Goal: Task Accomplishment & Management: Use online tool/utility

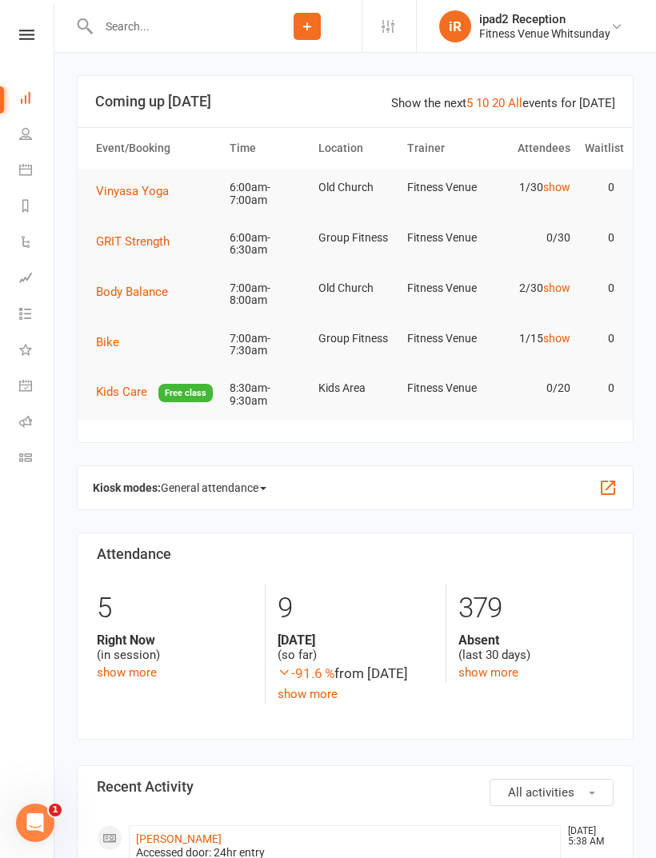
click at [32, 132] on link "People" at bounding box center [37, 136] width 36 height 36
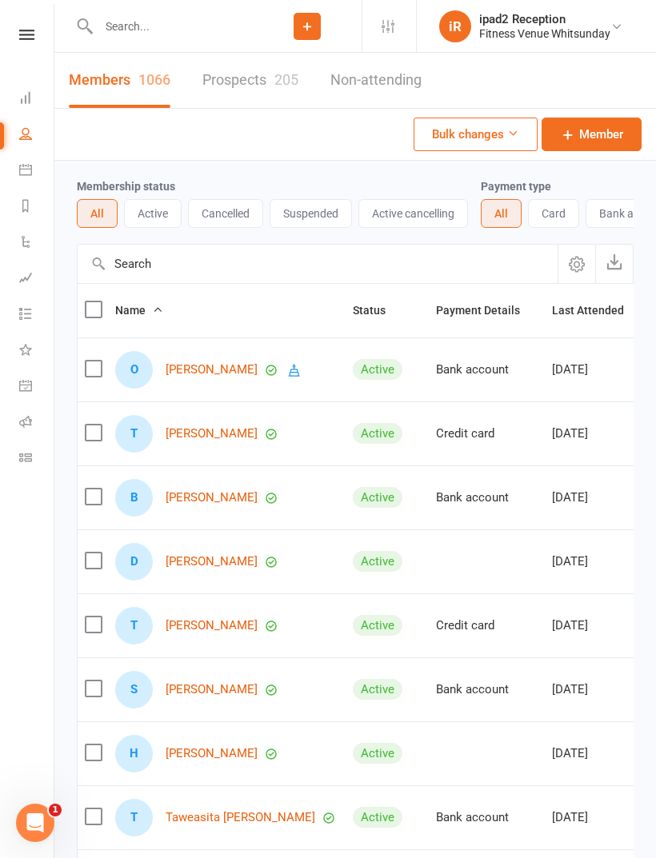
click at [28, 170] on icon at bounding box center [25, 169] width 13 height 13
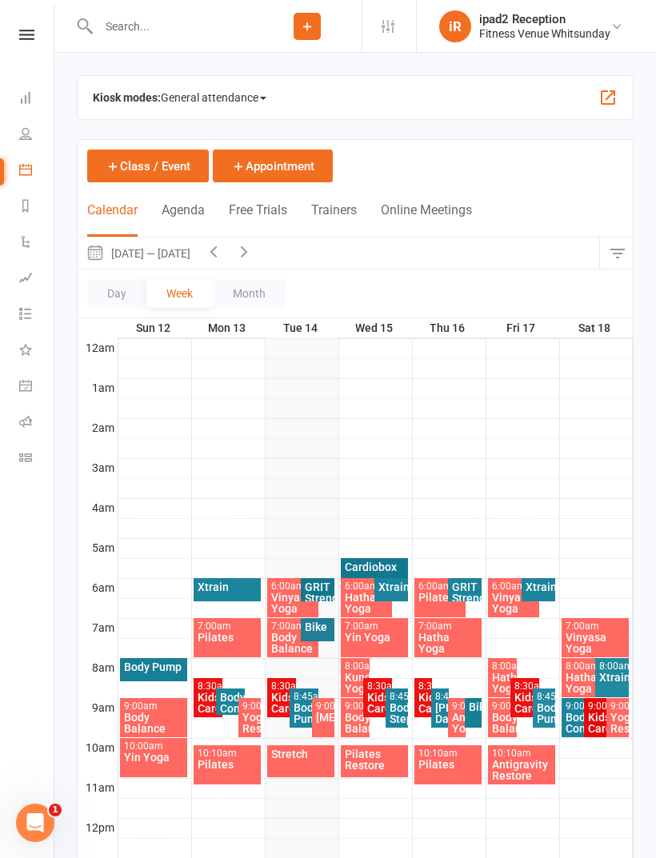
click at [249, 90] on span "General attendance" at bounding box center [214, 98] width 106 height 26
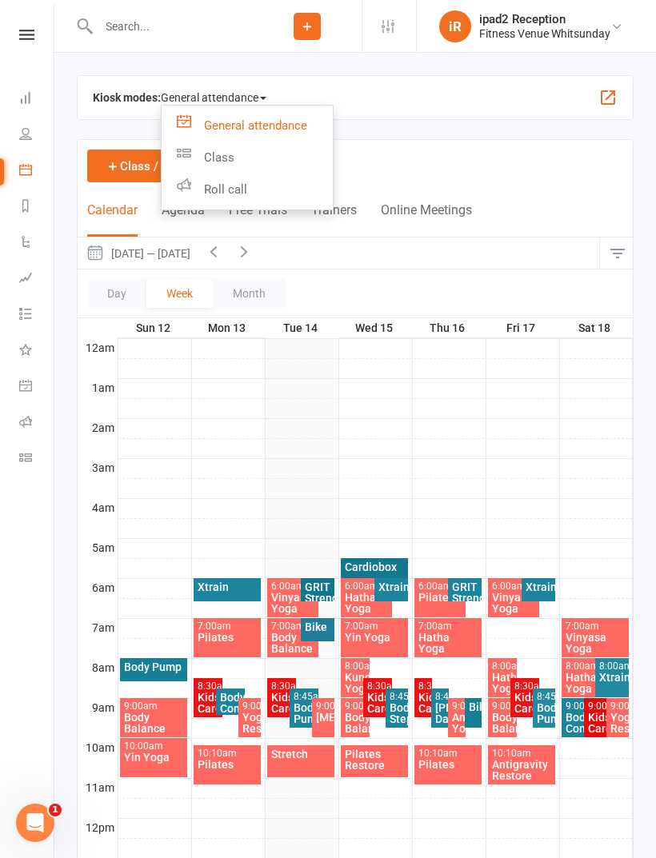
click at [233, 151] on link "Class" at bounding box center [247, 158] width 171 height 32
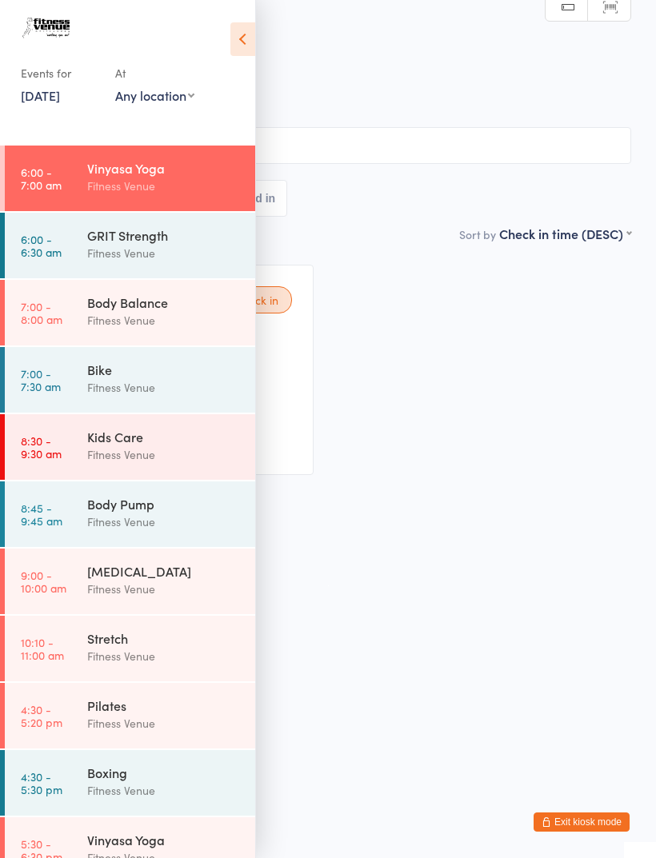
click at [242, 32] on icon at bounding box center [242, 39] width 25 height 34
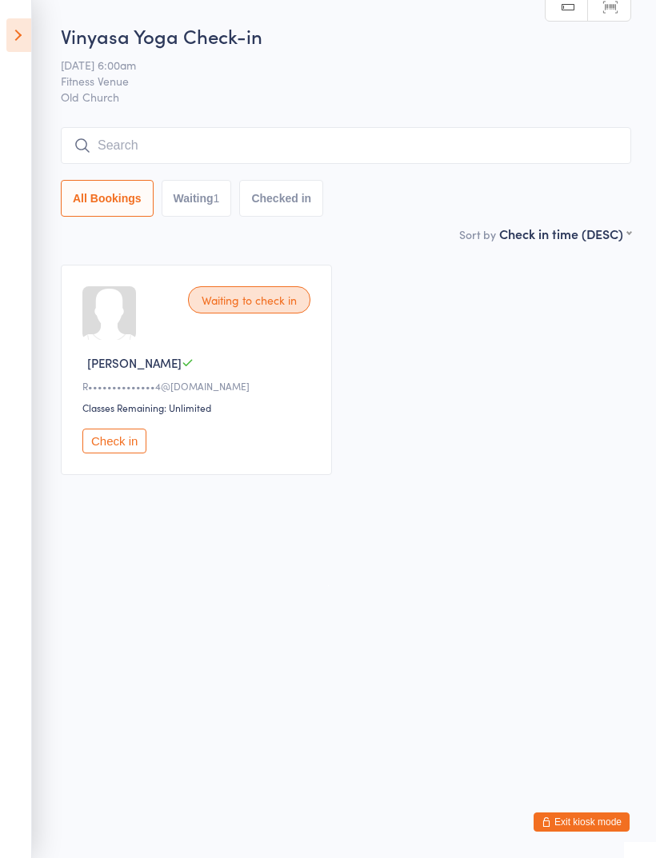
click at [120, 449] on button "Check in" at bounding box center [114, 441] width 64 height 25
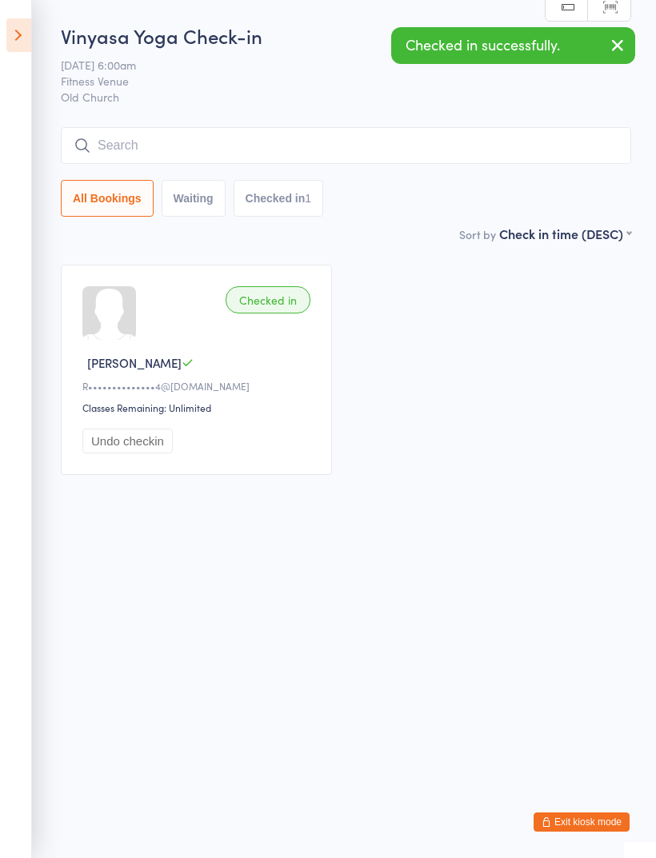
click at [138, 149] on input "search" at bounding box center [346, 145] width 570 height 37
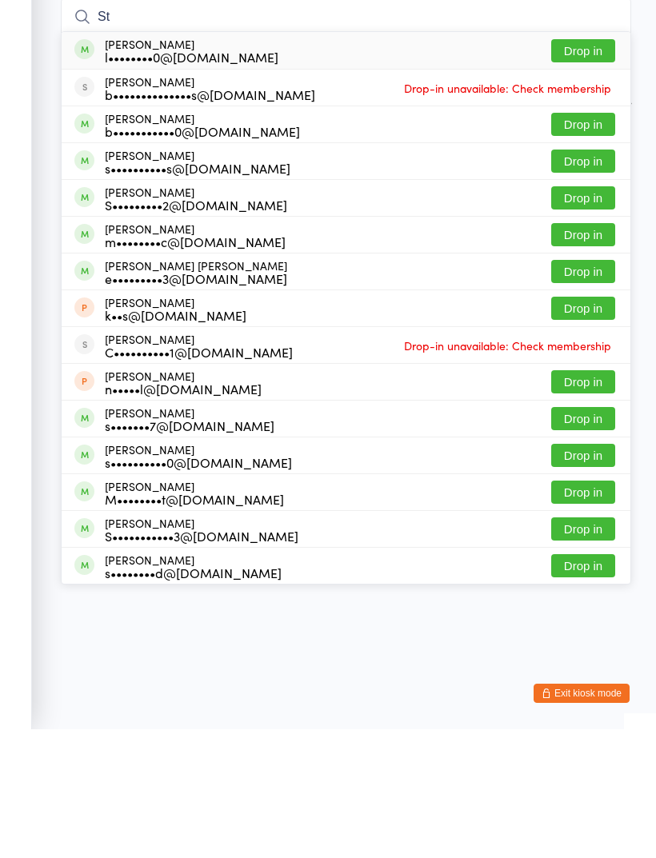
type input "S"
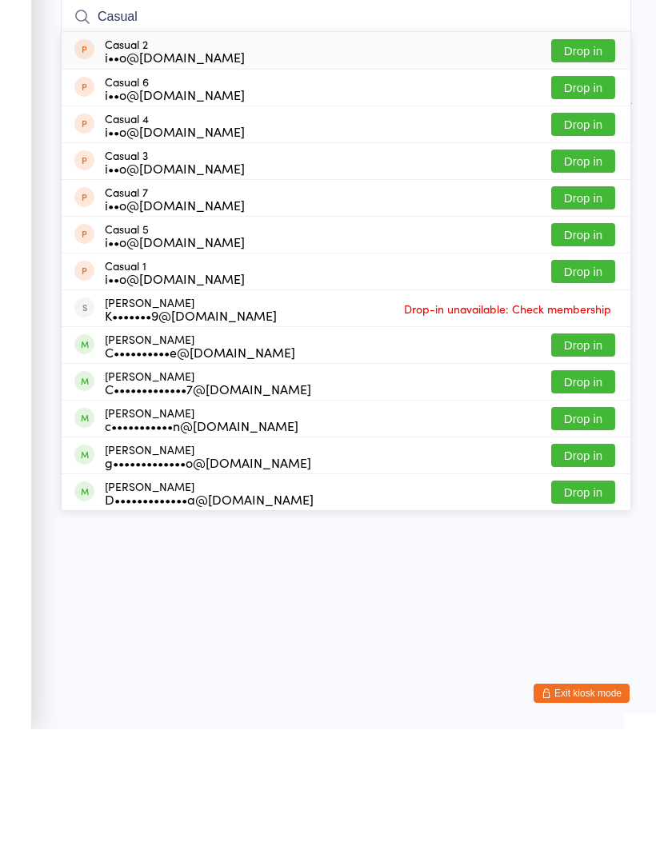
type input "Casual"
click at [580, 389] on button "Drop in" at bounding box center [583, 400] width 64 height 23
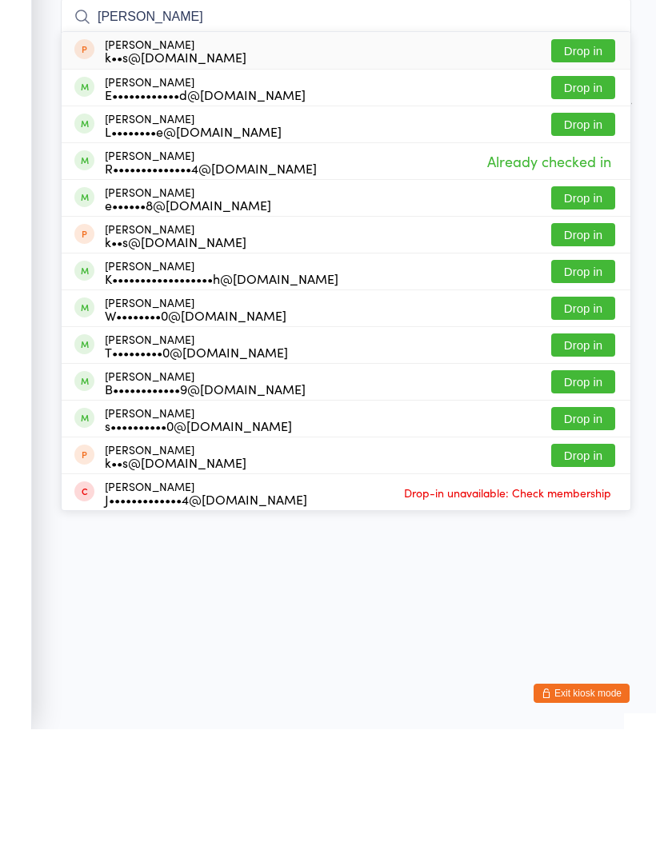
type input "Edward"
click at [569, 205] on button "Drop in" at bounding box center [583, 216] width 64 height 23
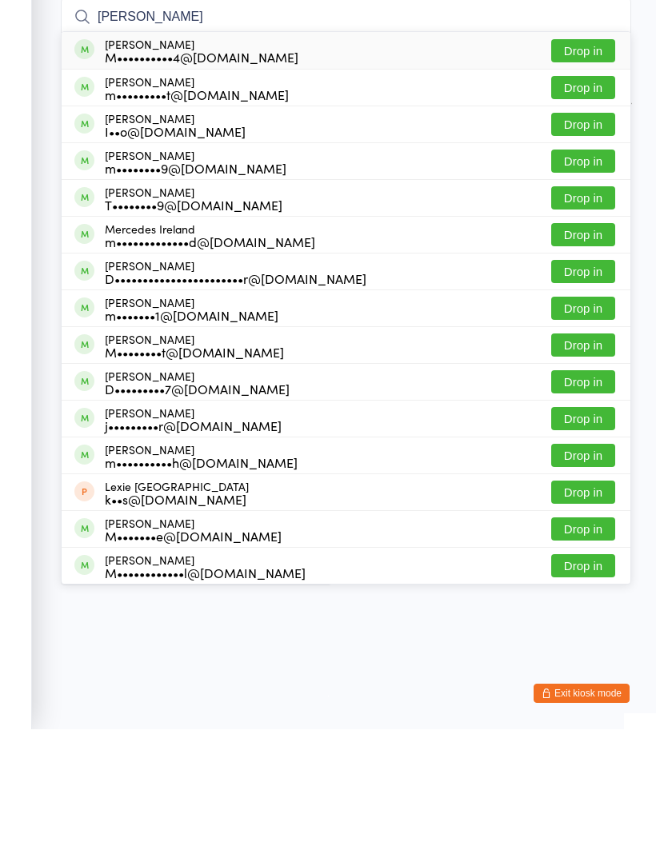
type input "Melanie"
click at [575, 205] on button "Drop in" at bounding box center [583, 216] width 64 height 23
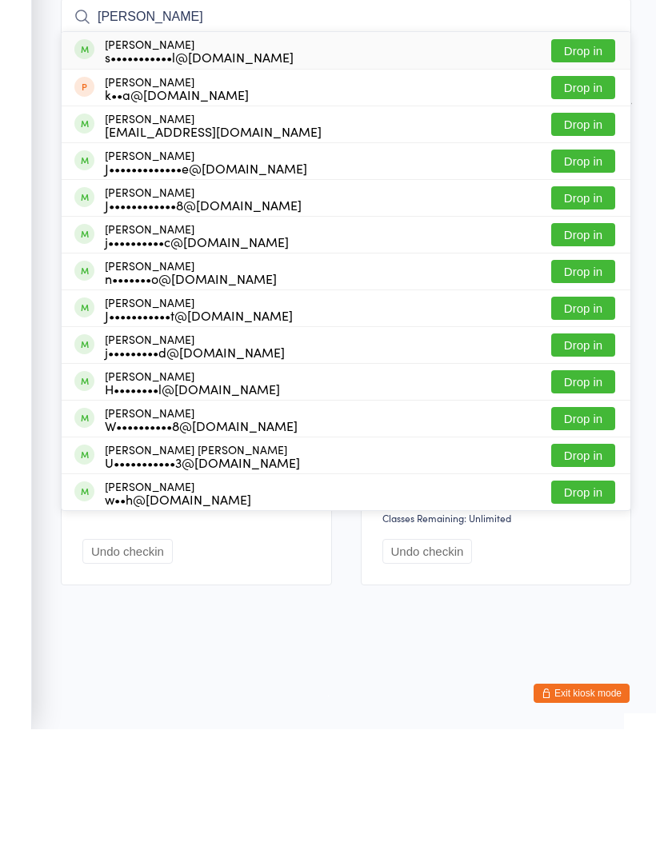
type input "Julieanne"
click at [567, 168] on button "Drop in" at bounding box center [583, 179] width 64 height 23
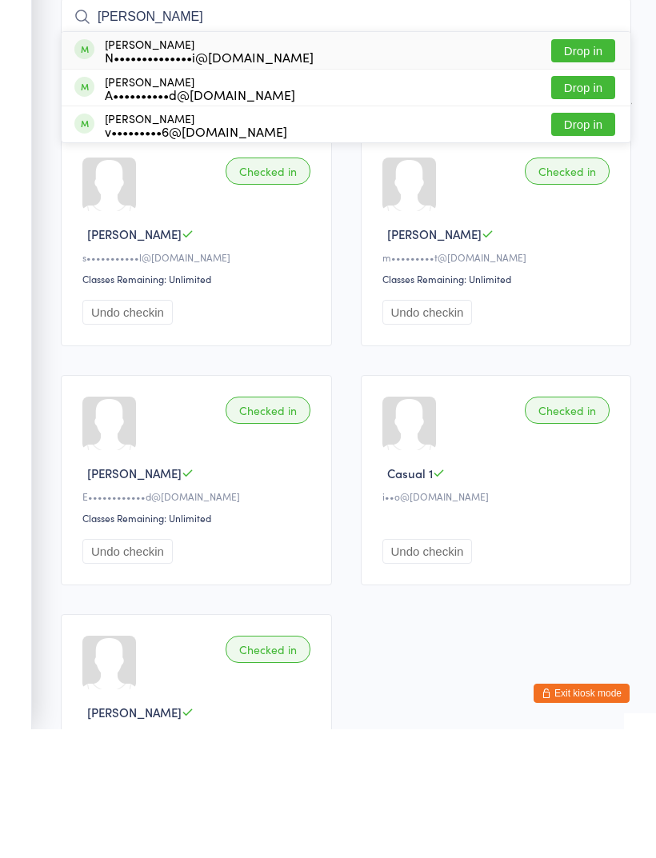
type input "Venika"
click at [573, 242] on button "Drop in" at bounding box center [583, 253] width 64 height 23
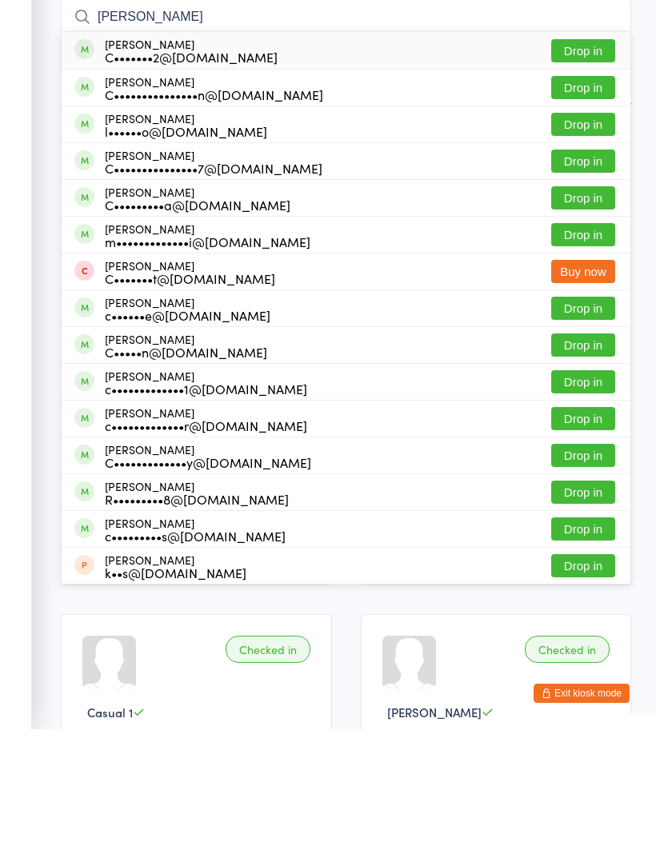
type input "Caroline"
click at [568, 315] on button "Drop in" at bounding box center [583, 326] width 64 height 23
